Goal: Task Accomplishment & Management: Complete application form

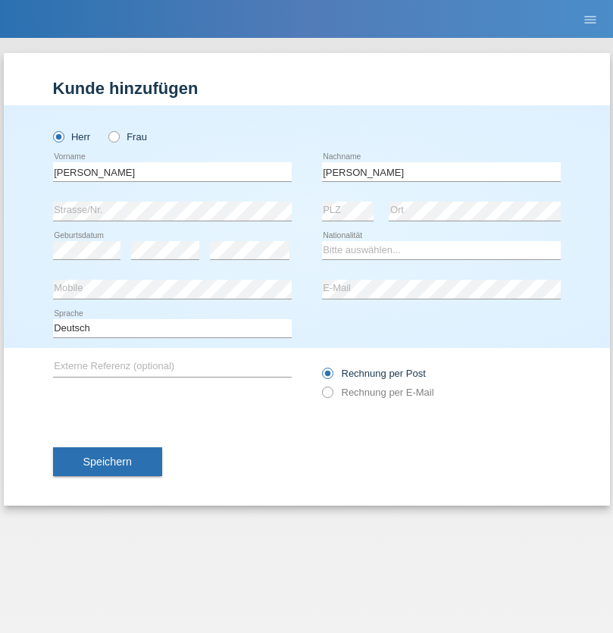
type input "Coulibaly"
select select "CH"
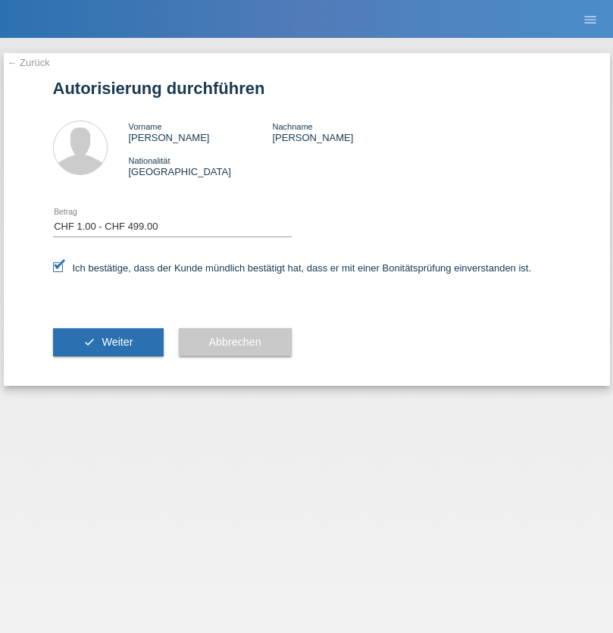
select select "1"
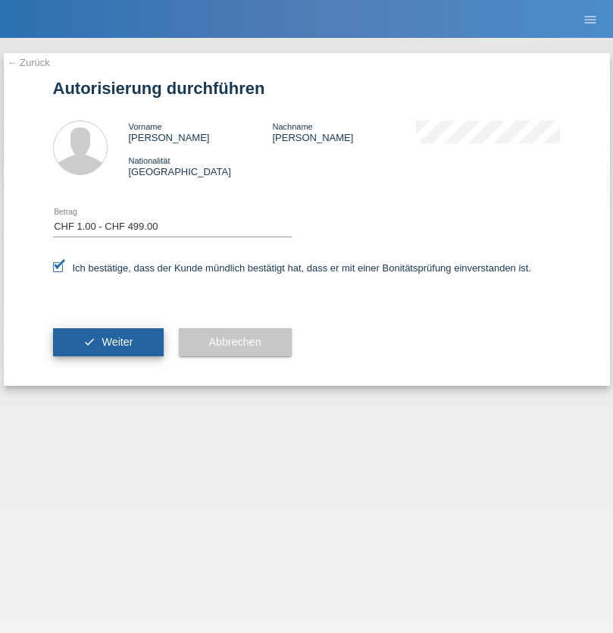
click at [108, 342] on span "Weiter" at bounding box center [117, 342] width 31 height 12
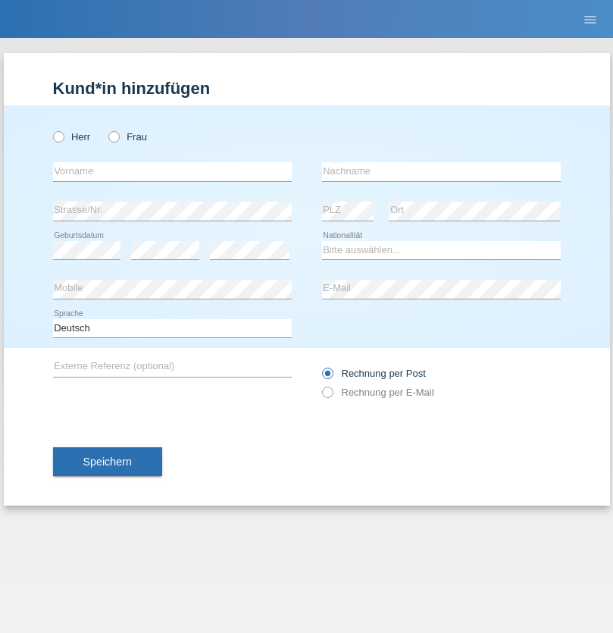
radio input "true"
click at [172, 171] on input "text" at bounding box center [172, 171] width 239 height 19
type input "Jörg"
click at [441, 171] on input "text" at bounding box center [441, 171] width 239 height 19
type input "Traksel"
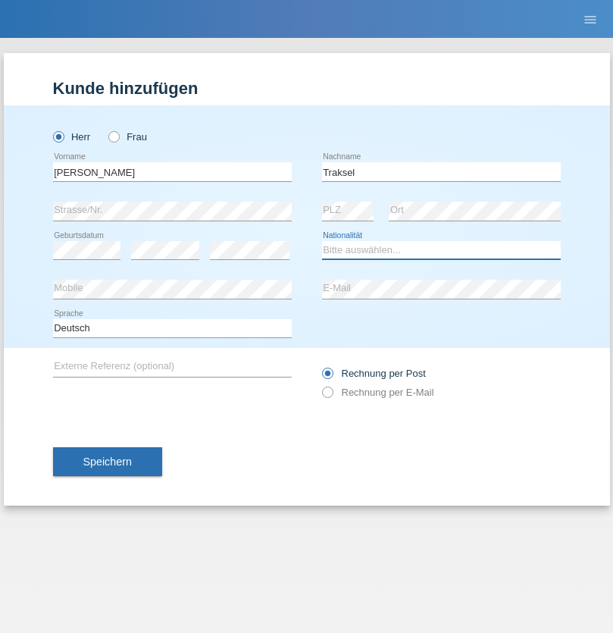
select select "DE"
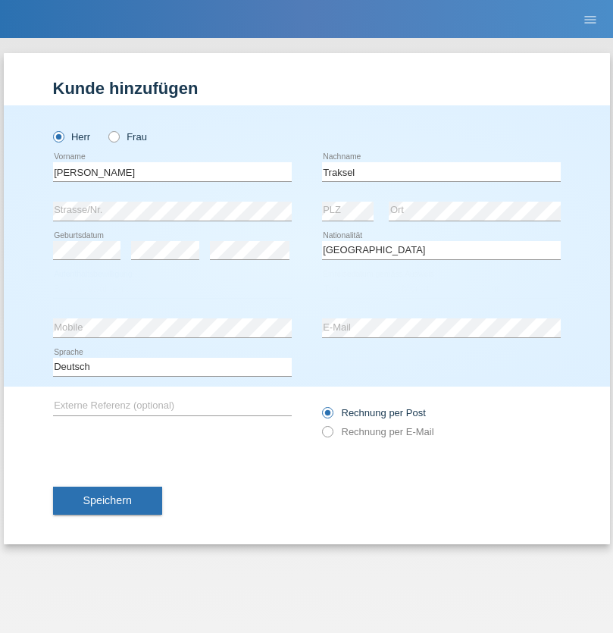
select select "C"
select select "01"
select select "07"
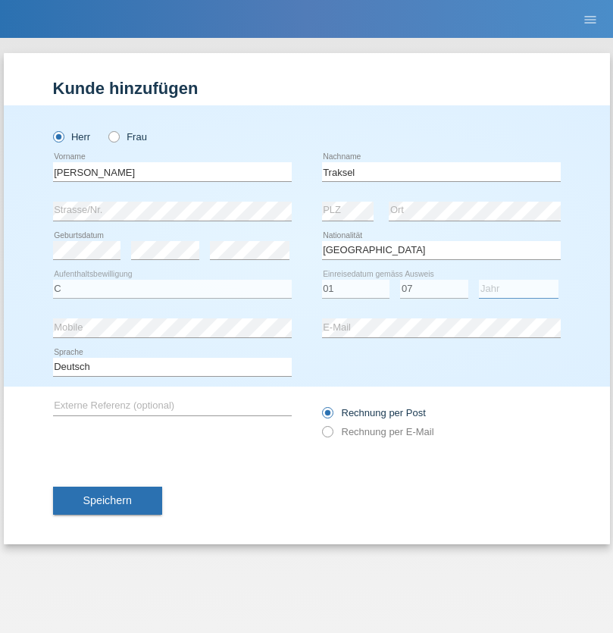
select select "2008"
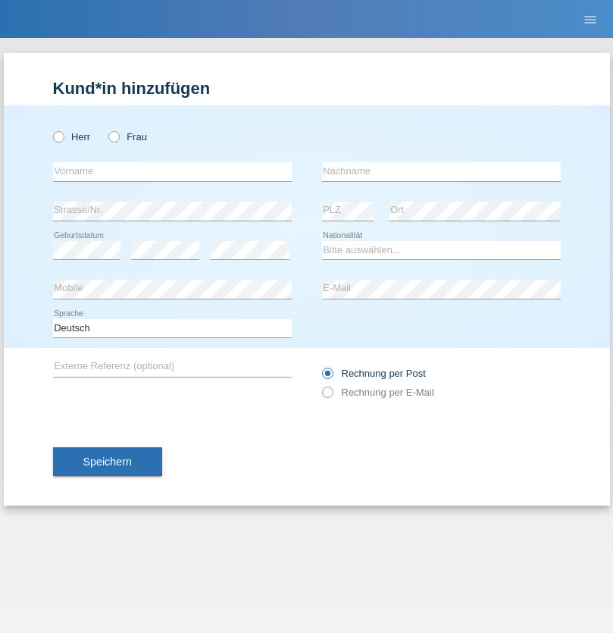
radio input "true"
click at [172, 171] on input "text" at bounding box center [172, 171] width 239 height 19
type input "Patric"
click at [441, 171] on input "text" at bounding box center [441, 171] width 239 height 19
type input "Cantos"
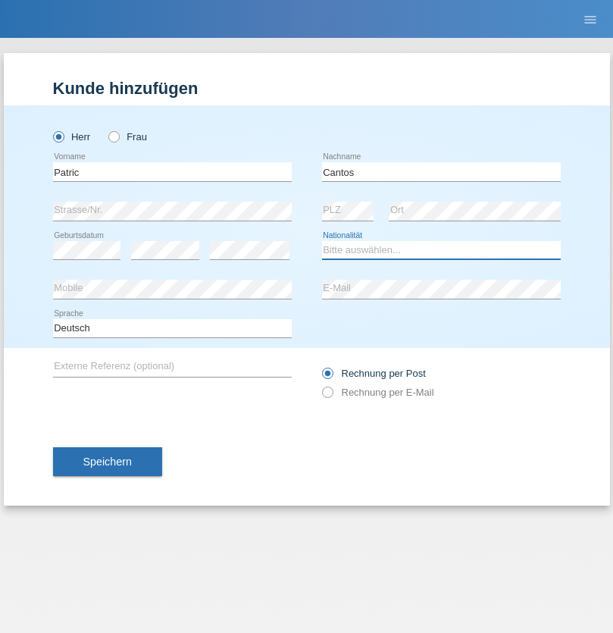
select select "ES"
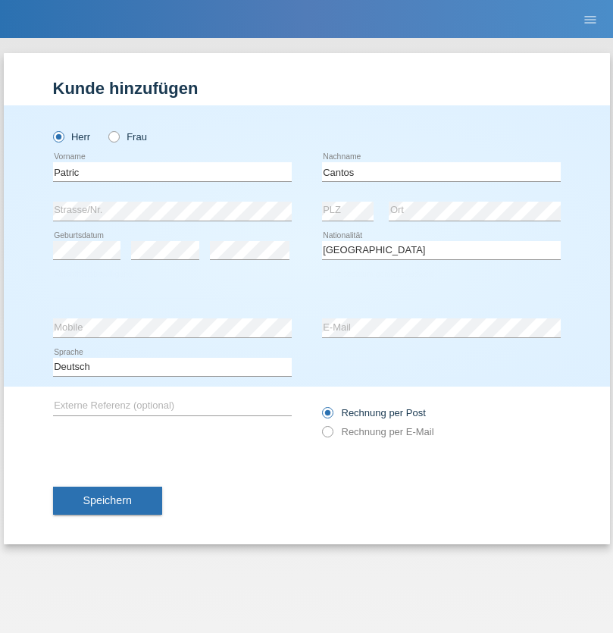
select select "C"
select select "07"
select select "09"
select select "1979"
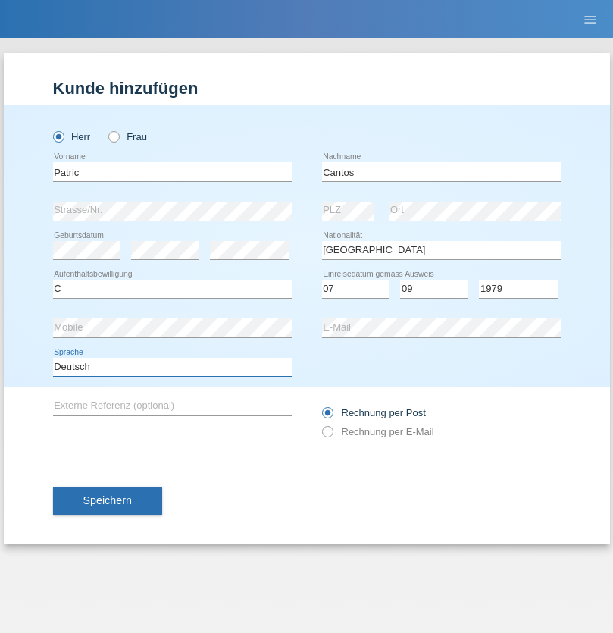
select select "en"
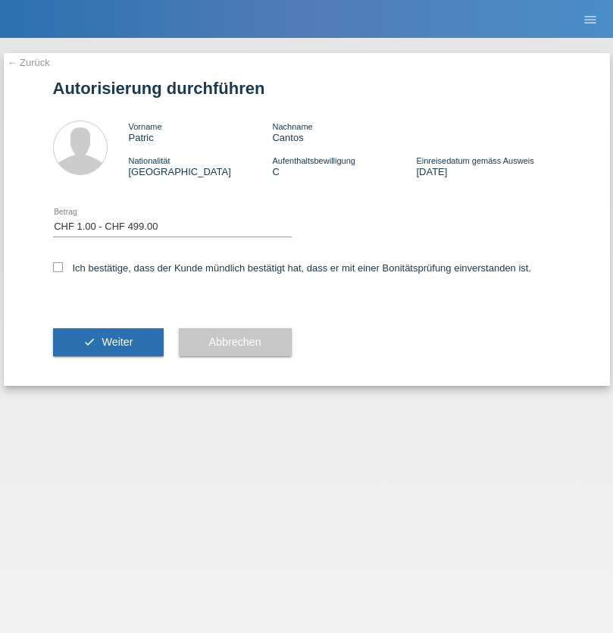
select select "1"
checkbox input "true"
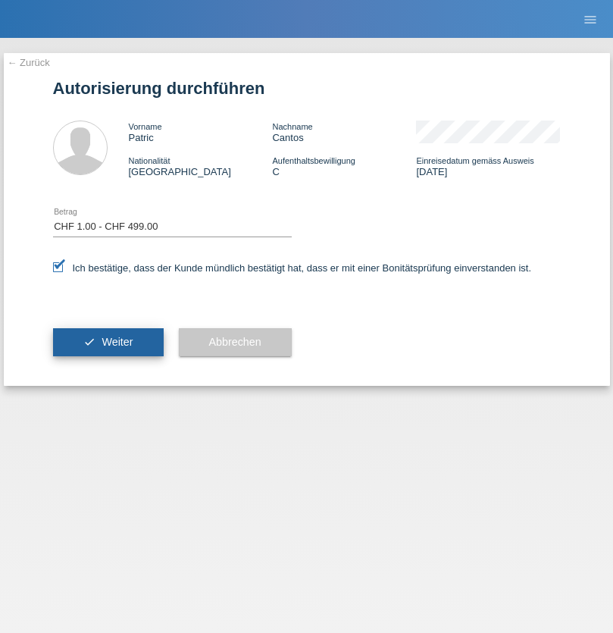
click at [108, 342] on span "Weiter" at bounding box center [117, 342] width 31 height 12
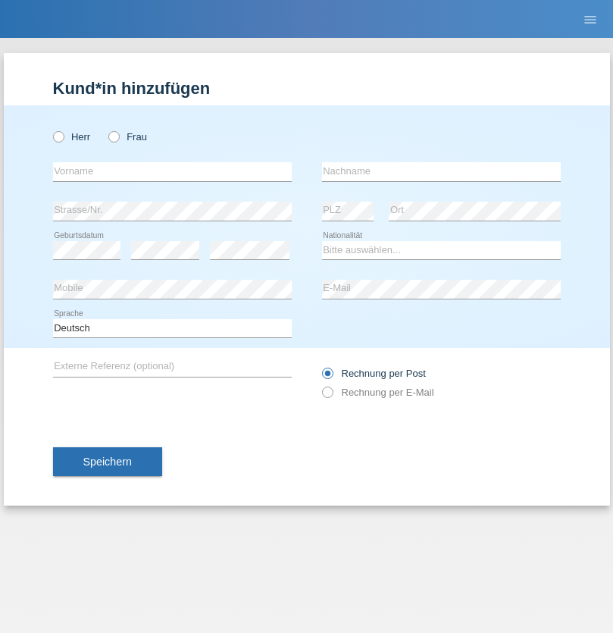
radio input "true"
click at [172, 171] on input "text" at bounding box center [172, 171] width 239 height 19
type input "Ketty"
click at [441, 171] on input "text" at bounding box center [441, 171] width 239 height 19
type input "Kalupnath"
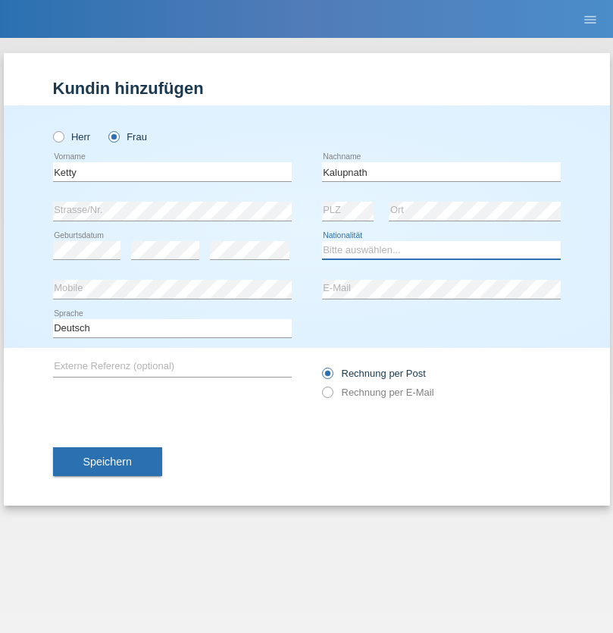
select select "CH"
radio input "true"
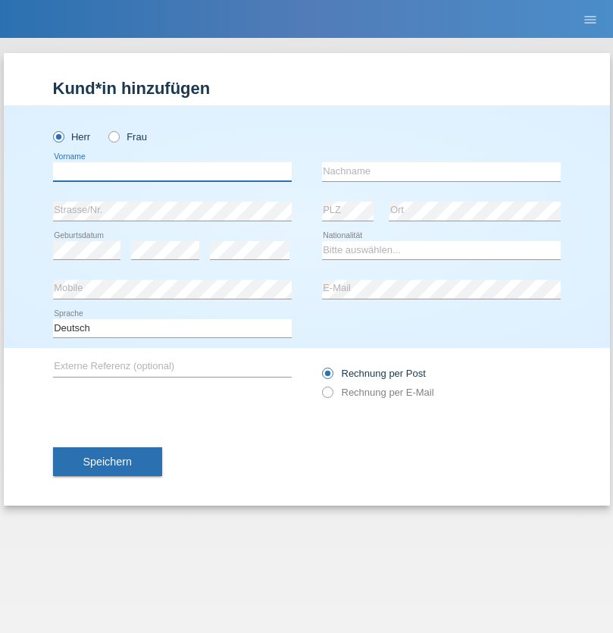
click at [172, 171] on input "text" at bounding box center [172, 171] width 239 height 19
type input "[PERSON_NAME]"
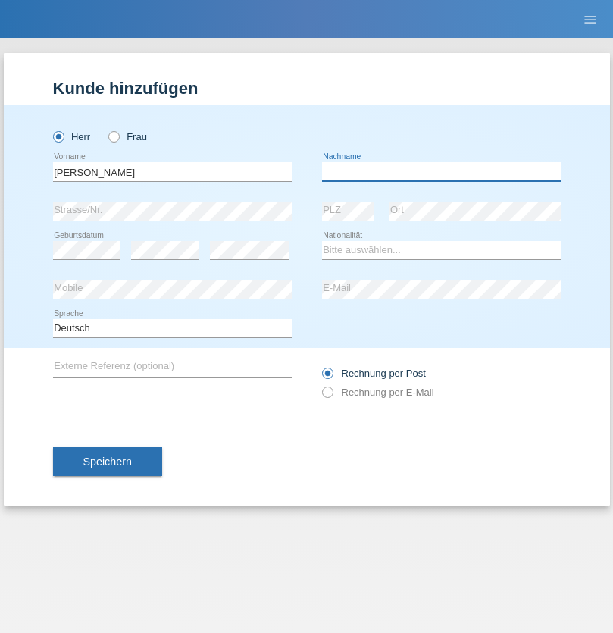
click at [441, 171] on input "text" at bounding box center [441, 171] width 239 height 19
type input "Mucha"
select select "CH"
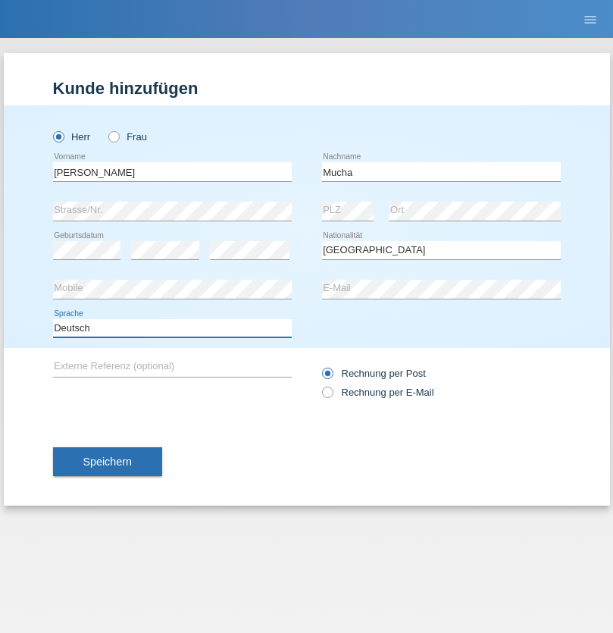
select select "en"
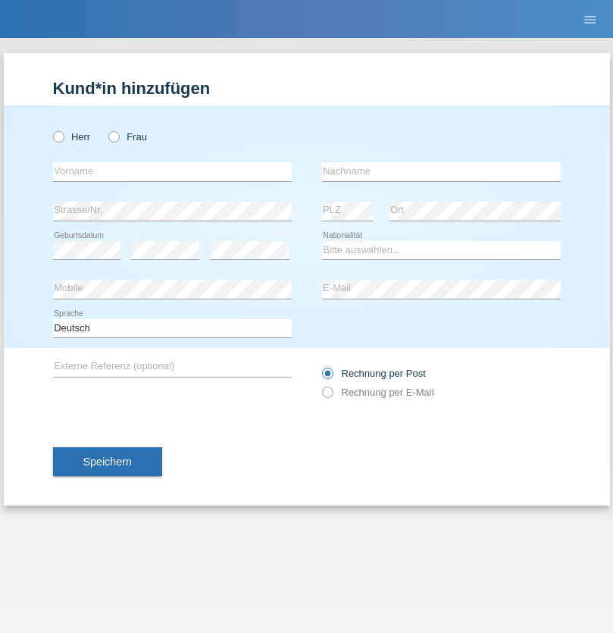
radio input "true"
click at [172, 171] on input "text" at bounding box center [172, 171] width 239 height 19
type input "Franziska"
click at [441, 171] on input "text" at bounding box center [441, 171] width 239 height 19
type input "Starke"
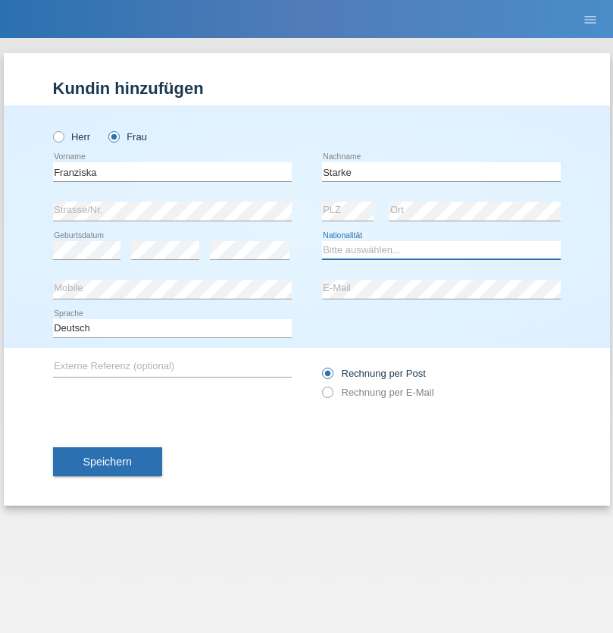
select select "DE"
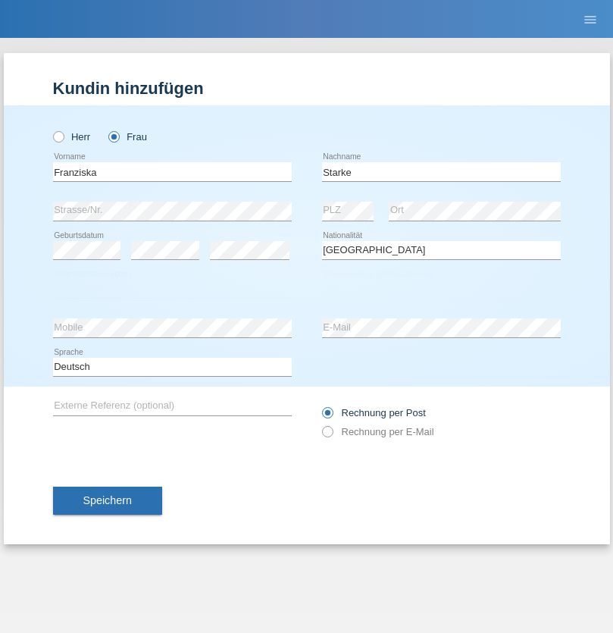
select select "C"
select select "01"
select select "03"
select select "1985"
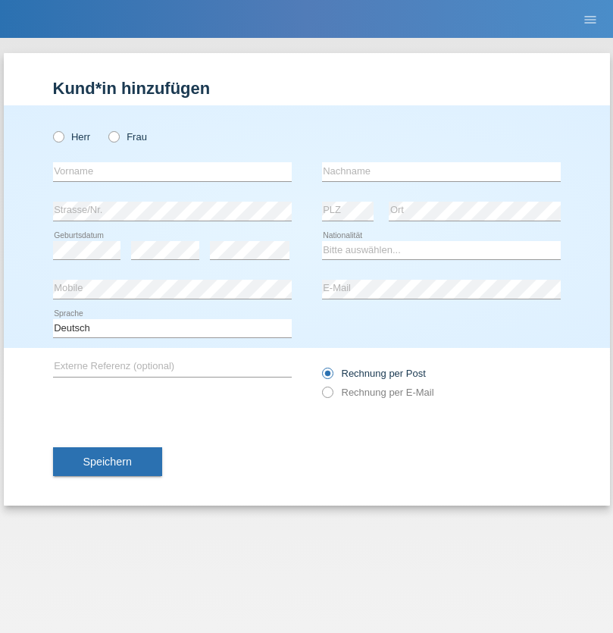
radio input "true"
click at [172, 171] on input "text" at bounding box center [172, 171] width 239 height 19
type input "[DEMOGRAPHIC_DATA]"
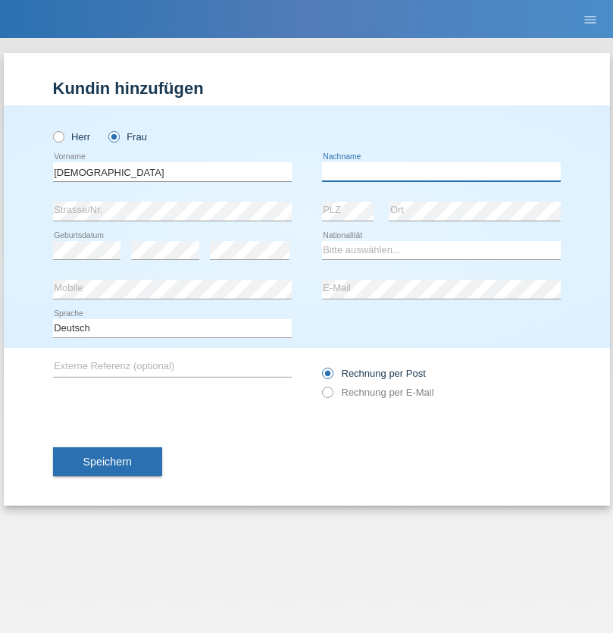
click at [441, 171] on input "text" at bounding box center [441, 171] width 239 height 19
type input "Cimbaljević"
select select "HR"
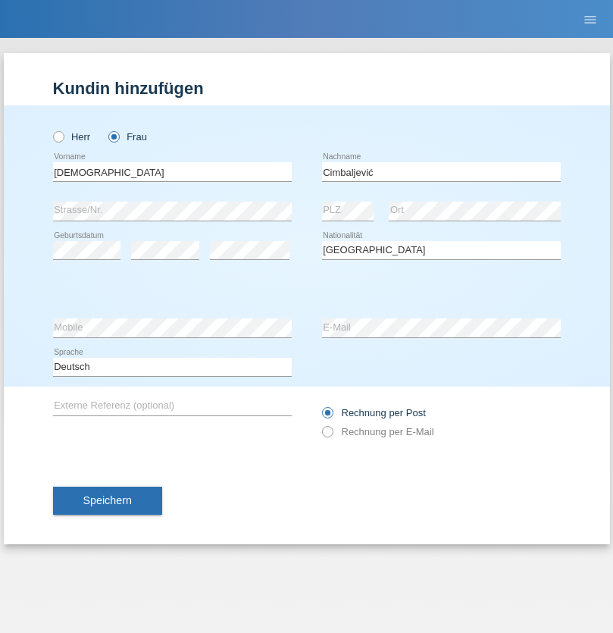
select select "C"
select select "12"
select select "08"
select select "2021"
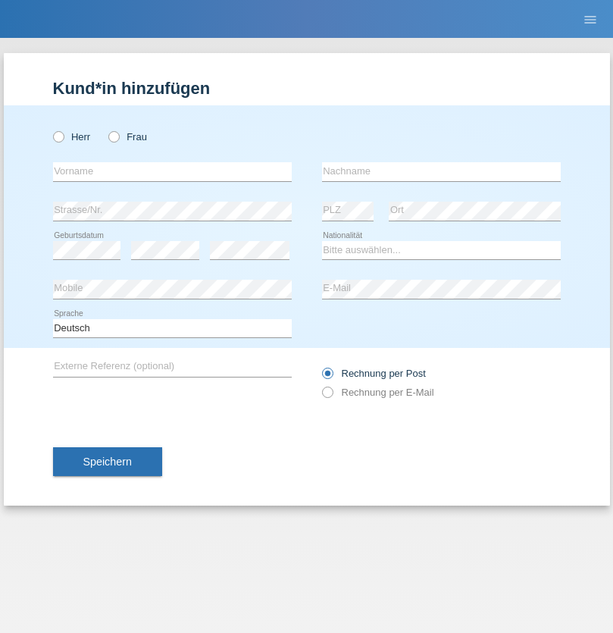
radio input "true"
click at [172, 171] on input "text" at bounding box center [172, 171] width 239 height 19
type input "Batsche"
click at [441, 171] on input "text" at bounding box center [441, 171] width 239 height 19
type input "Arifoska"
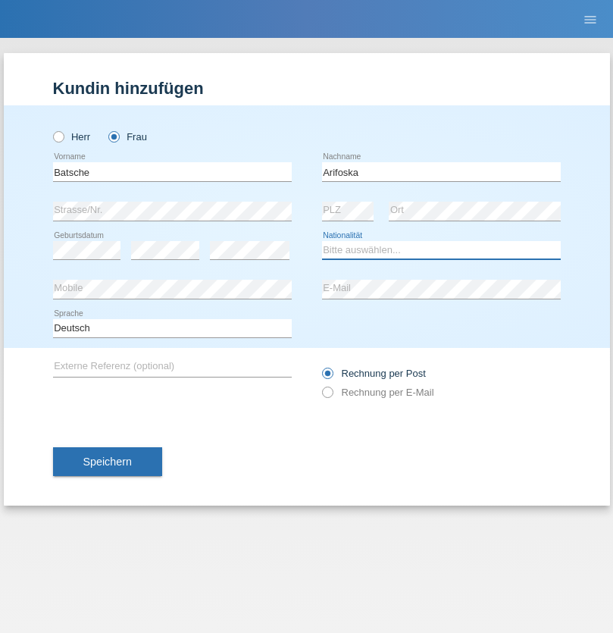
select select "CH"
radio input "true"
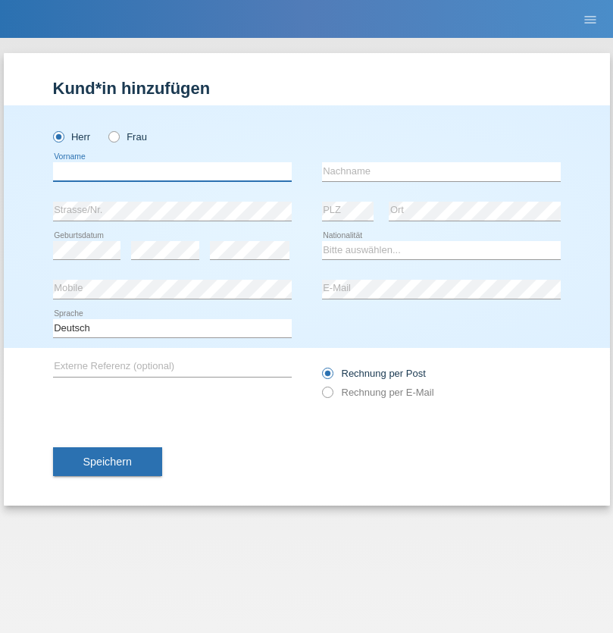
click at [172, 171] on input "text" at bounding box center [172, 171] width 239 height 19
type input "Emre"
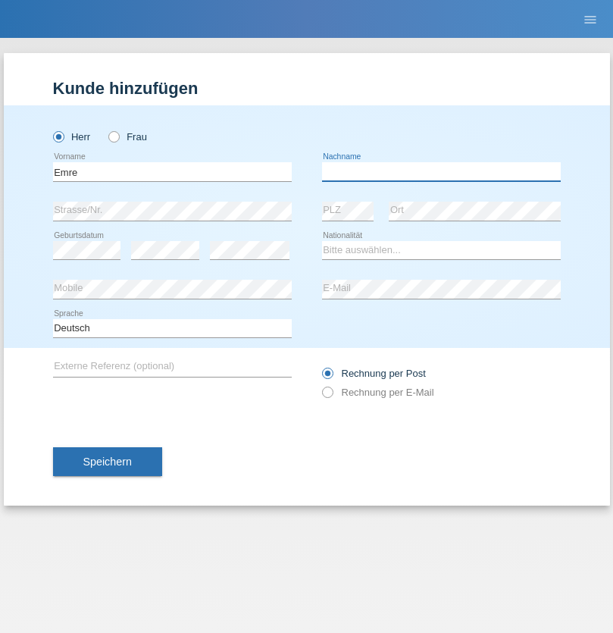
click at [441, 171] on input "text" at bounding box center [441, 171] width 239 height 19
type input "Uzun"
select select "CH"
